Goal: Task Accomplishment & Management: Manage account settings

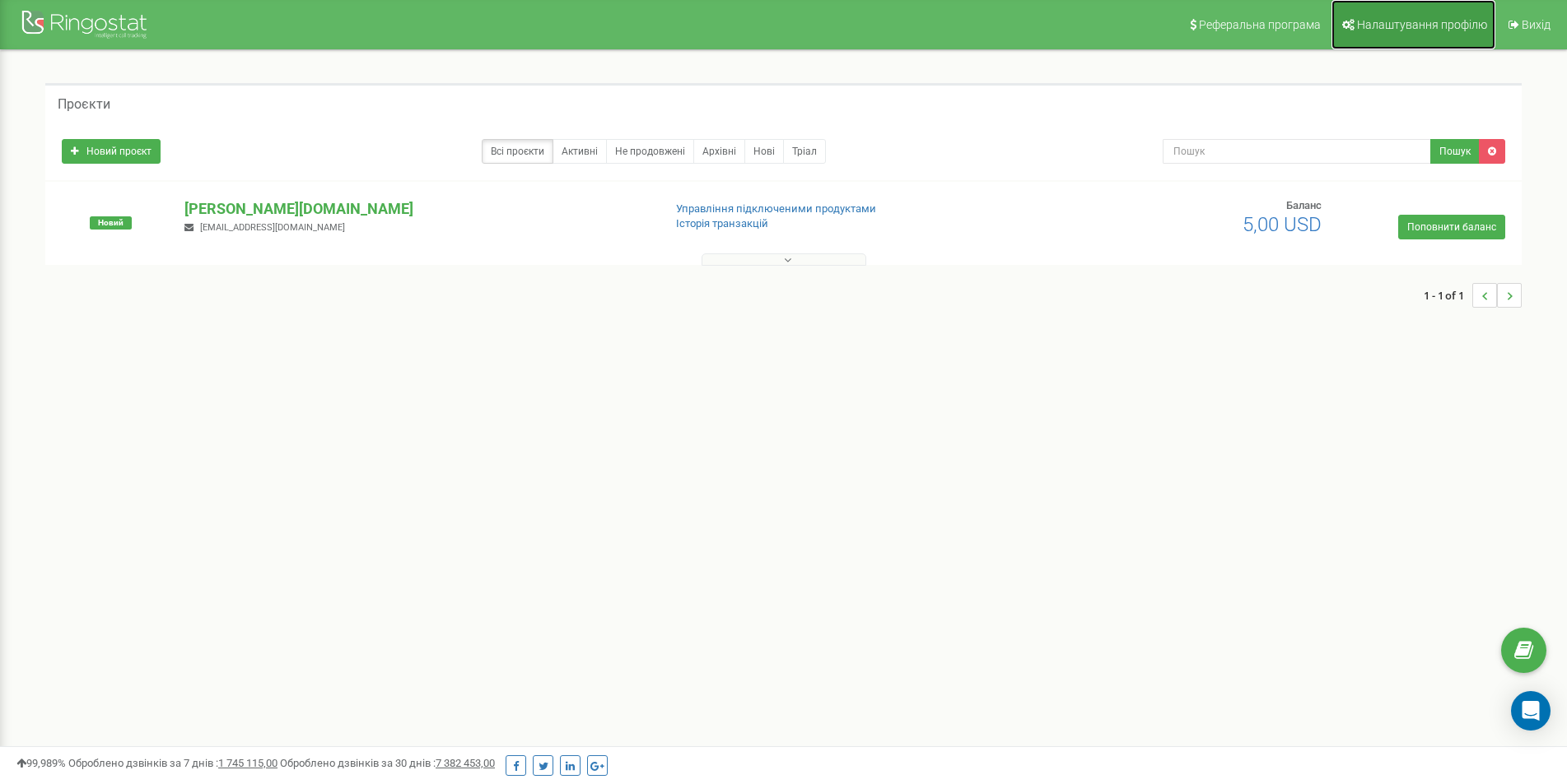
click at [1410, 27] on span "Налаштування профілю" at bounding box center [1422, 25] width 130 height 13
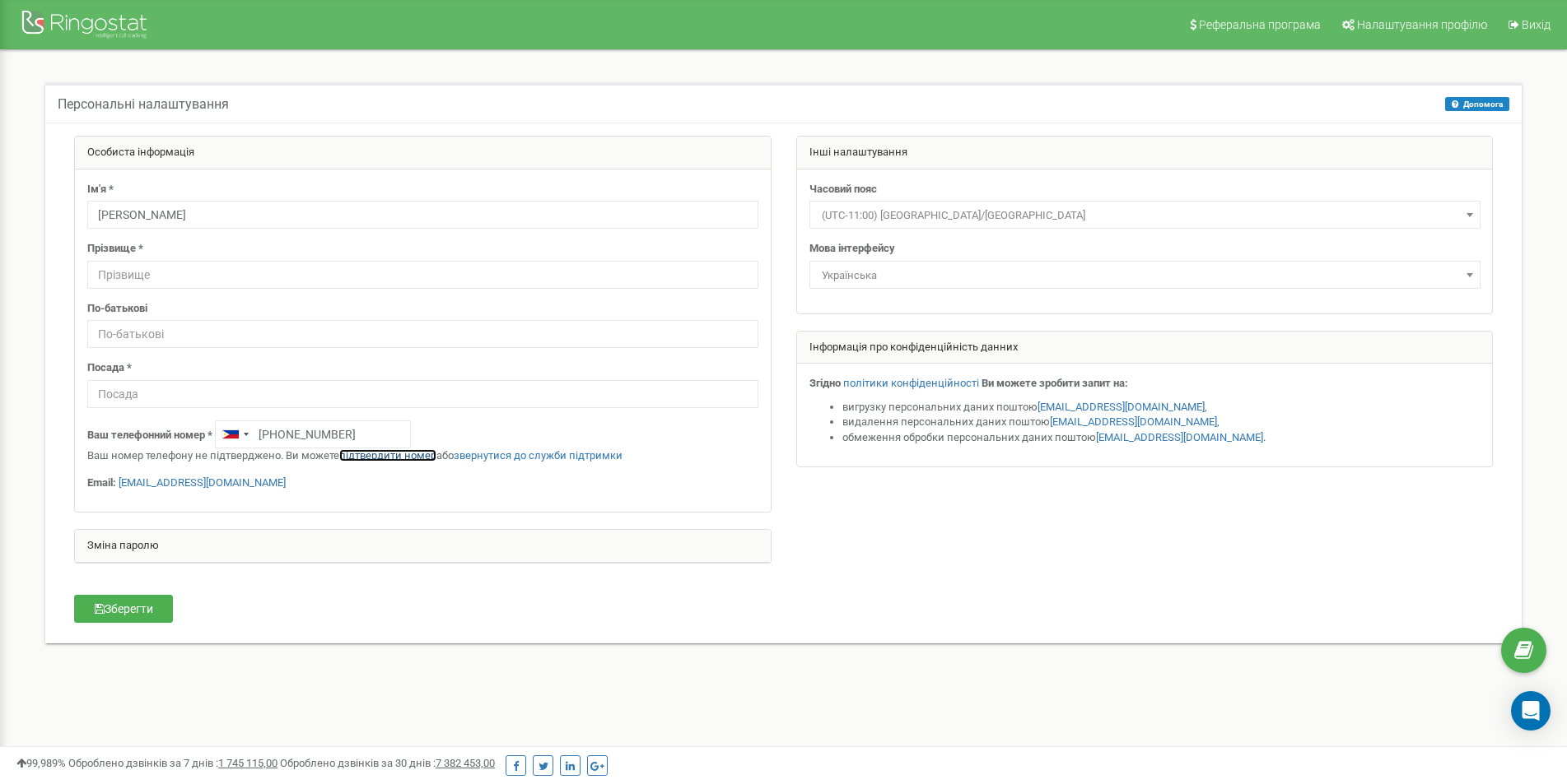
click at [390, 453] on link "підтвердити номер" at bounding box center [387, 455] width 97 height 12
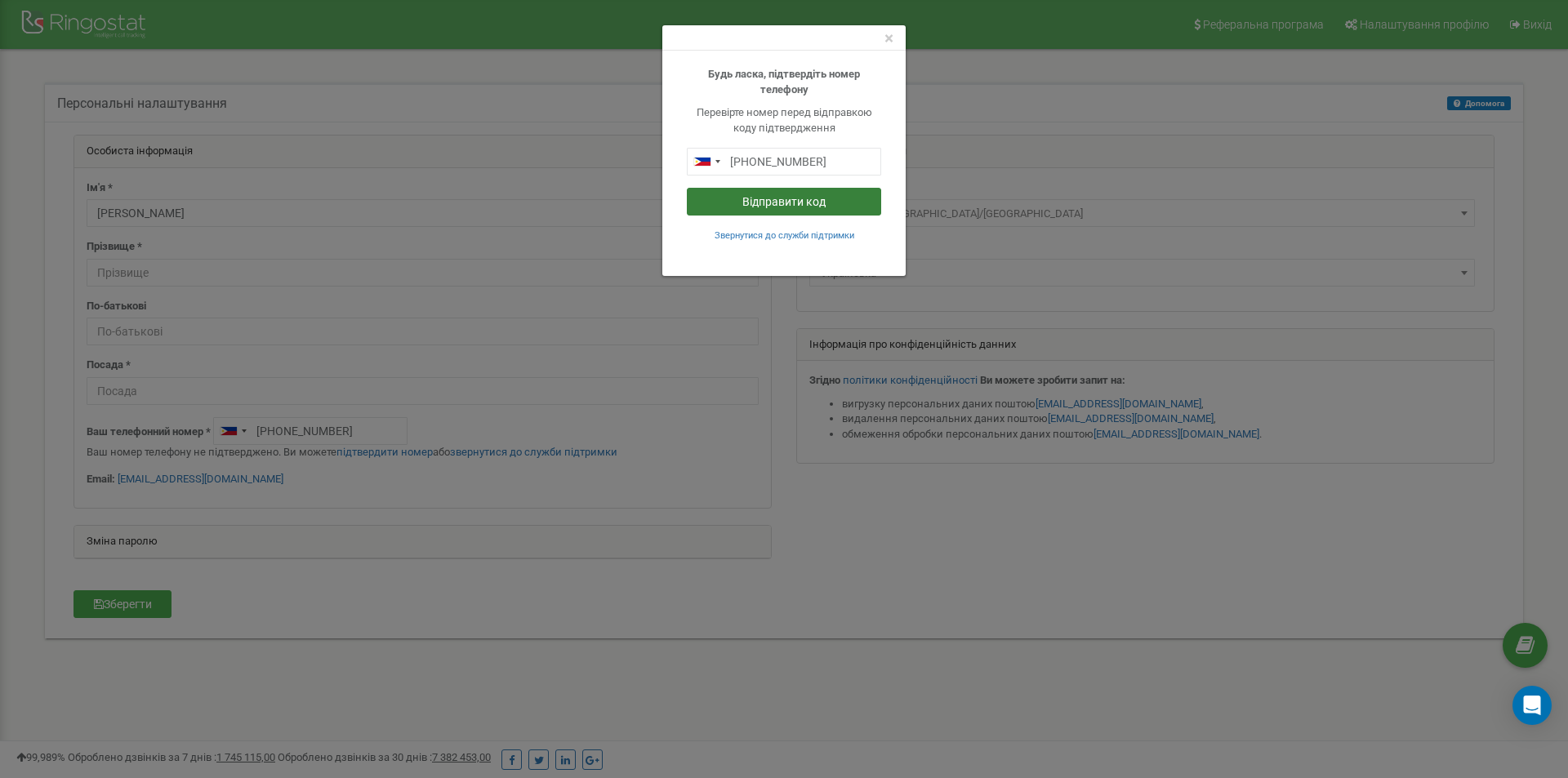
click at [808, 203] on button "Відправити код" at bounding box center [784, 202] width 194 height 27
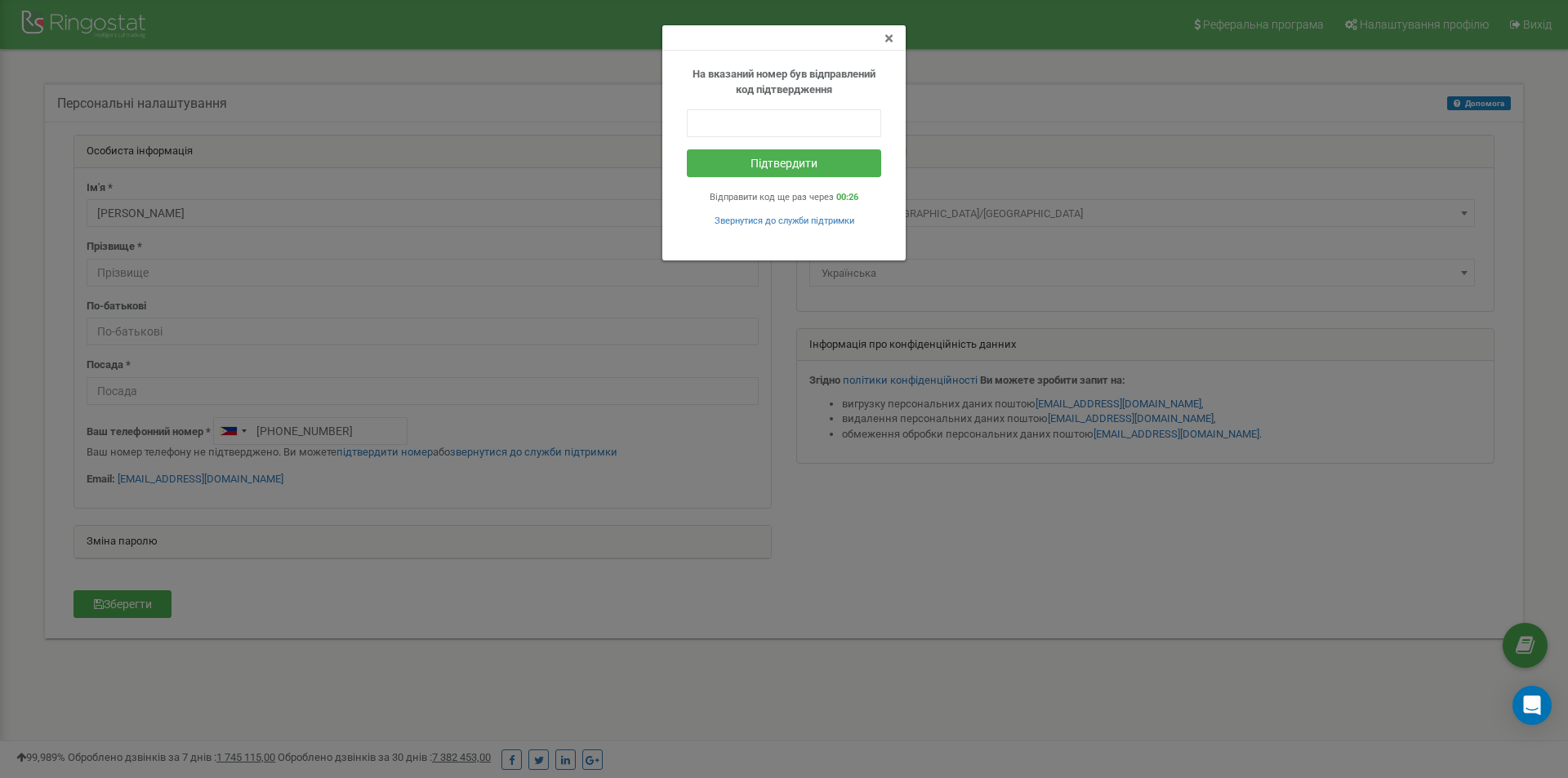
click at [888, 38] on span "×" at bounding box center [889, 38] width 9 height 19
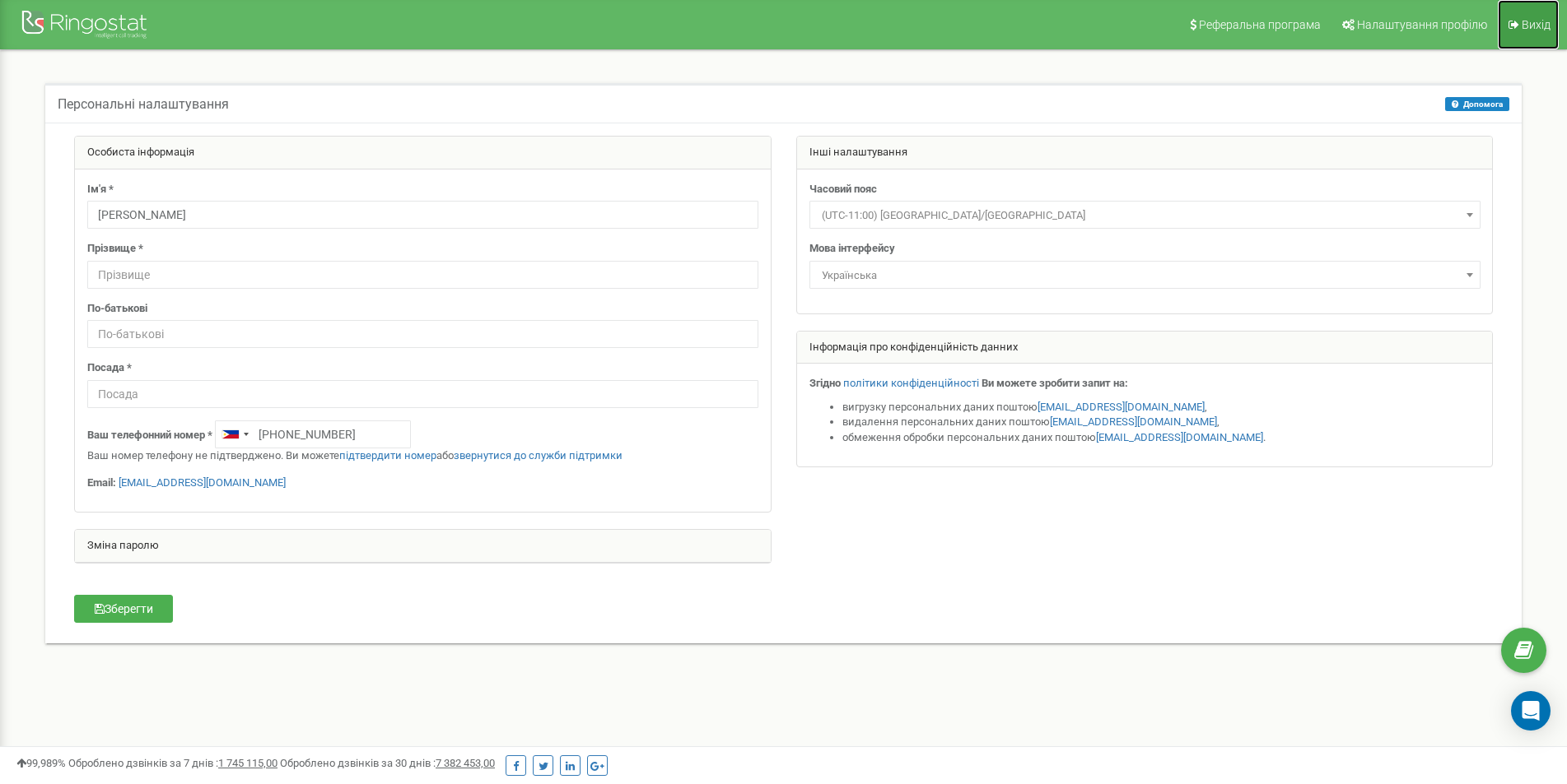
click at [1522, 23] on span "Вихід" at bounding box center [1536, 25] width 29 height 13
